Goal: Information Seeking & Learning: Learn about a topic

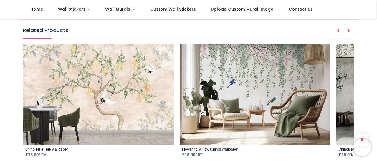
scroll to position [825, 0]
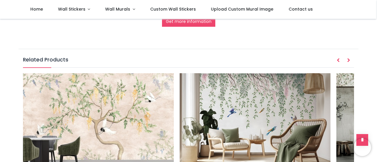
click at [362, 136] on link at bounding box center [363, 140] width 12 height 12
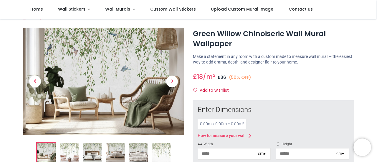
scroll to position [0, 0]
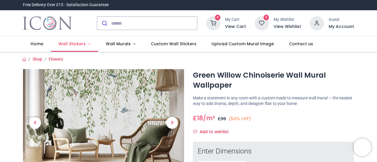
click at [73, 43] on span "Wall Stickers" at bounding box center [71, 44] width 27 height 6
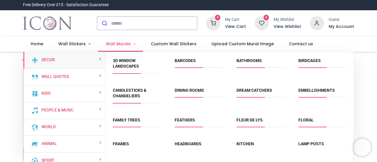
click at [112, 42] on span "Wall Murals" at bounding box center [118, 44] width 25 height 6
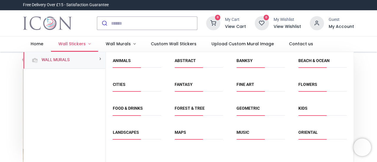
click at [72, 45] on span "Wall Stickers" at bounding box center [71, 44] width 27 height 6
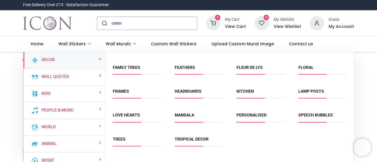
scroll to position [57, 0]
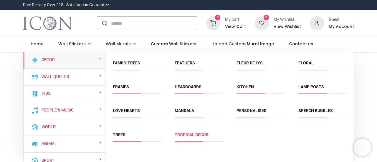
click at [188, 135] on link "Tropical Decor" at bounding box center [192, 135] width 34 height 5
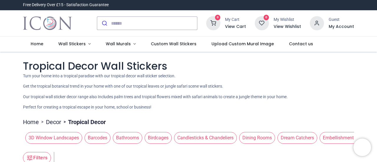
click at [159, 139] on span "Birdcages" at bounding box center [158, 138] width 27 height 12
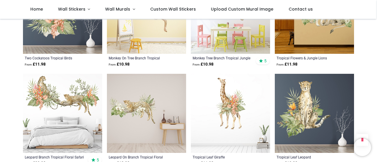
scroll to position [472, 0]
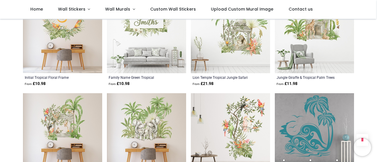
scroll to position [589, 0]
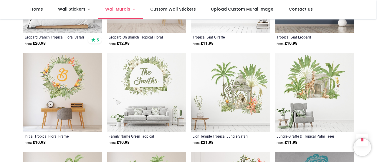
click at [112, 12] on span "Wall Murals" at bounding box center [117, 9] width 25 height 6
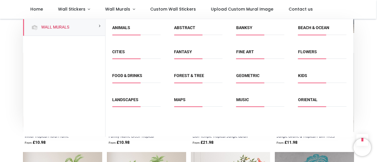
click at [118, 31] on span "Animals" at bounding box center [136, 30] width 48 height 10
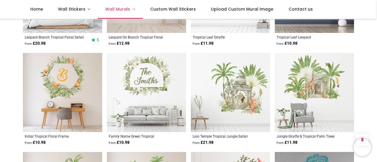
click at [119, 11] on span "Wall Murals" at bounding box center [117, 9] width 25 height 6
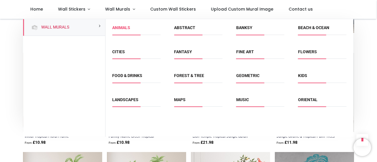
click at [125, 27] on link "Animals" at bounding box center [121, 27] width 18 height 5
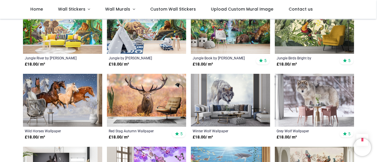
scroll to position [472, 0]
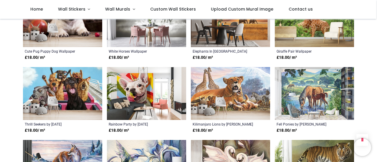
scroll to position [914, 0]
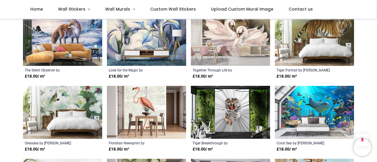
scroll to position [1061, 0]
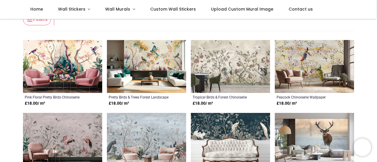
scroll to position [118, 0]
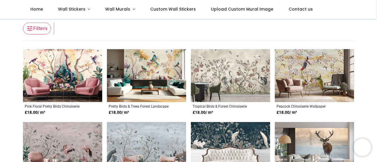
click at [154, 62] on img at bounding box center [146, 75] width 79 height 53
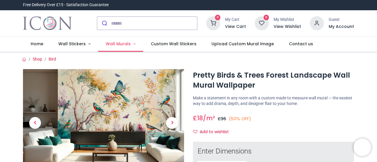
click at [114, 44] on span "Wall Murals" at bounding box center [118, 44] width 25 height 6
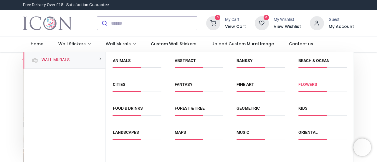
click at [309, 84] on link "Flowers" at bounding box center [308, 84] width 19 height 5
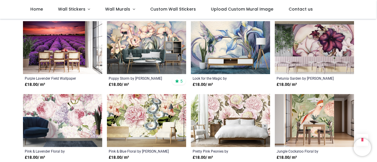
scroll to position [531, 0]
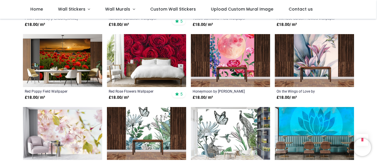
scroll to position [737, 0]
